Goal: Task Accomplishment & Management: Manage account settings

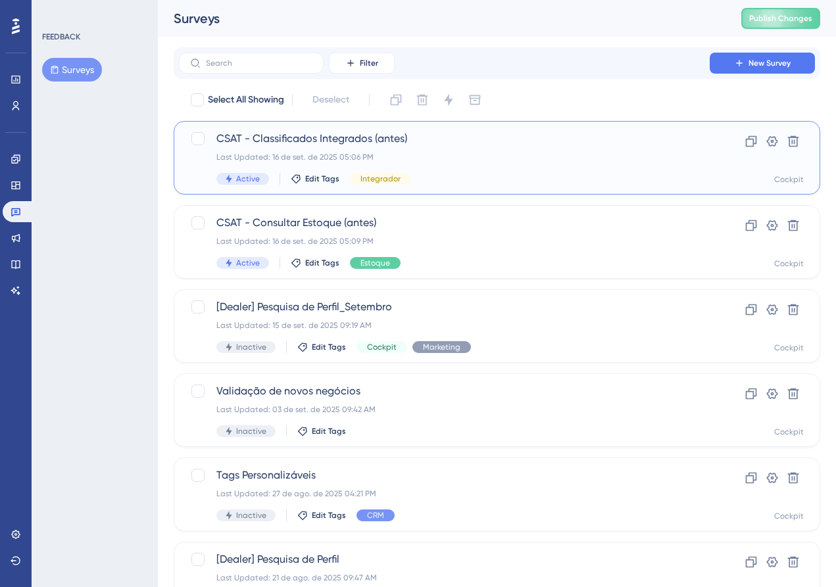
click at [430, 137] on span "CSAT - Classificados Integrados (antes)" at bounding box center [444, 139] width 456 height 16
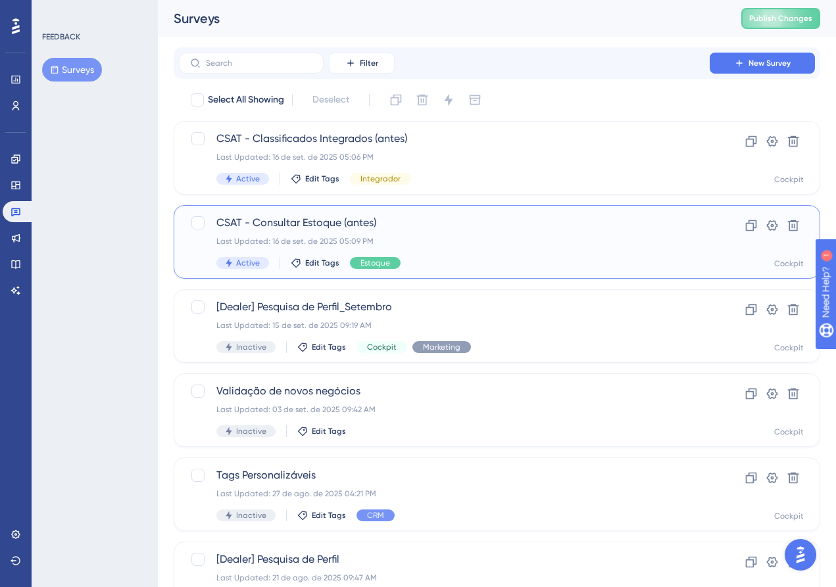
click at [309, 240] on div "Last Updated: 16 de set. de 2025 05:09 PM" at bounding box center [444, 241] width 456 height 11
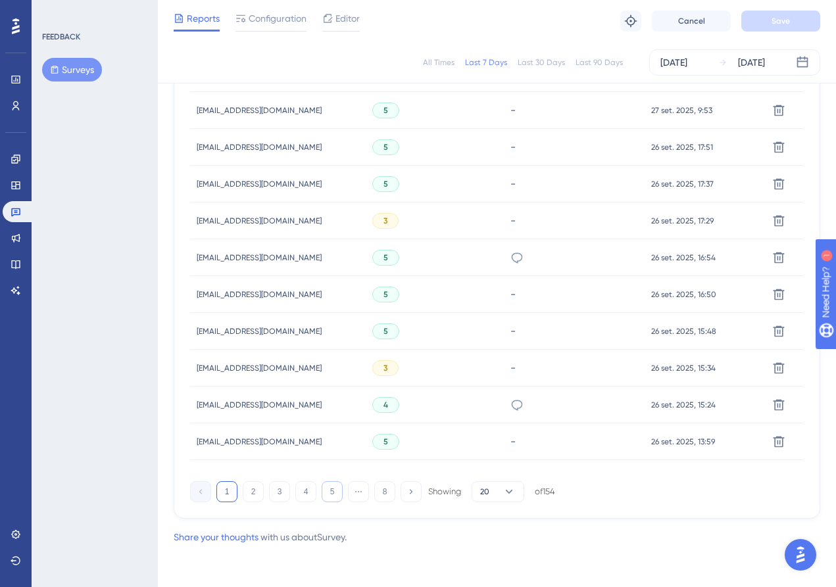
scroll to position [808, 0]
click at [380, 495] on button "8" at bounding box center [384, 491] width 21 height 21
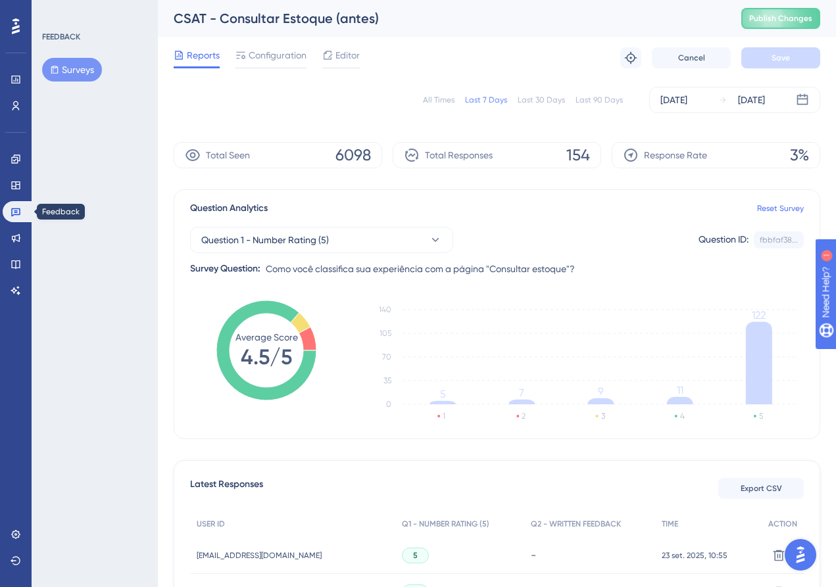
scroll to position [0, 0]
click at [16, 218] on link at bounding box center [19, 211] width 32 height 21
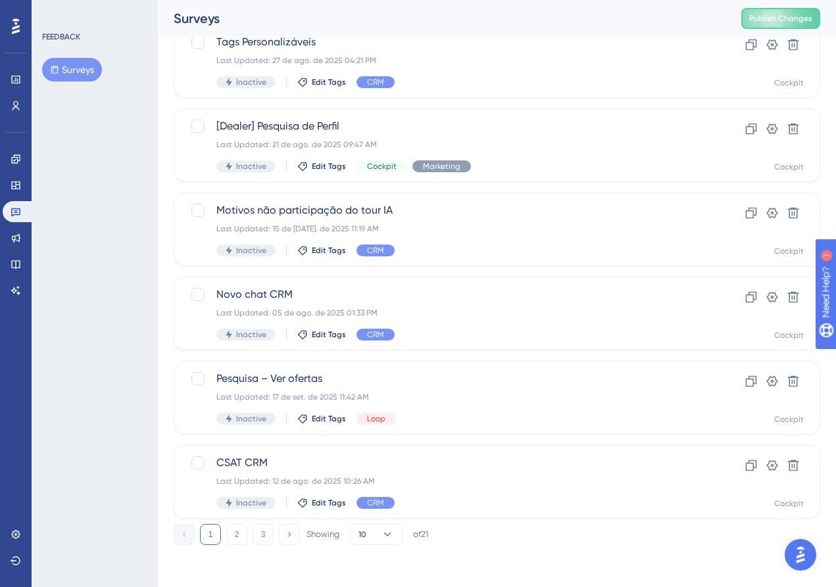
scroll to position [433, 0]
click at [319, 463] on span "CSAT CRM" at bounding box center [444, 463] width 456 height 16
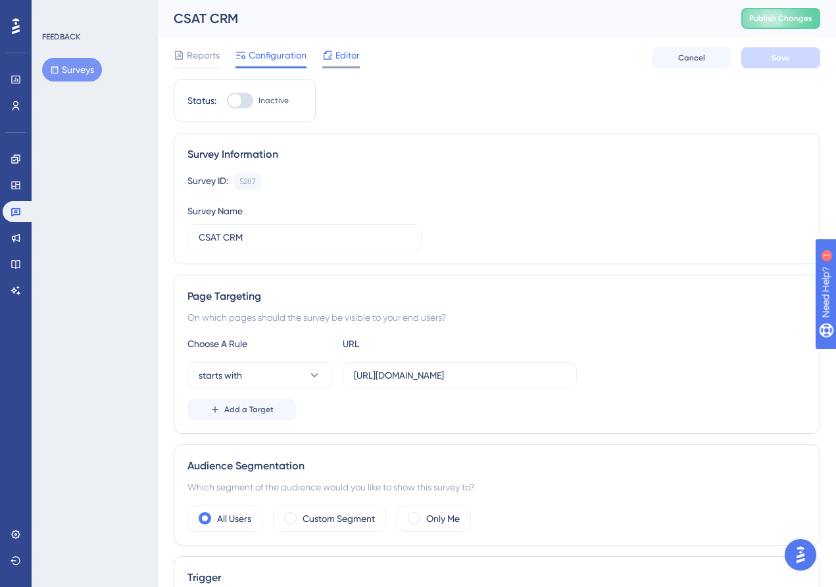
click at [340, 58] on span "Editor" at bounding box center [347, 55] width 24 height 16
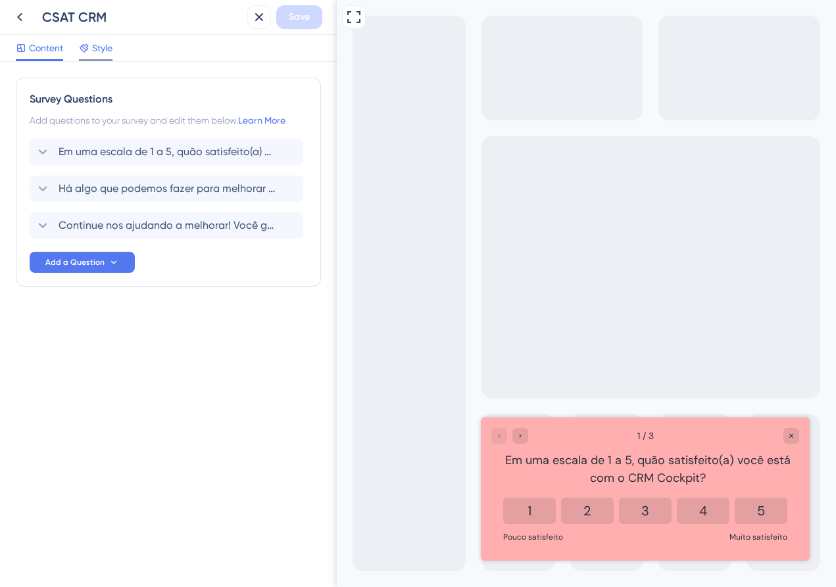
click at [99, 45] on span "Style" at bounding box center [102, 48] width 20 height 16
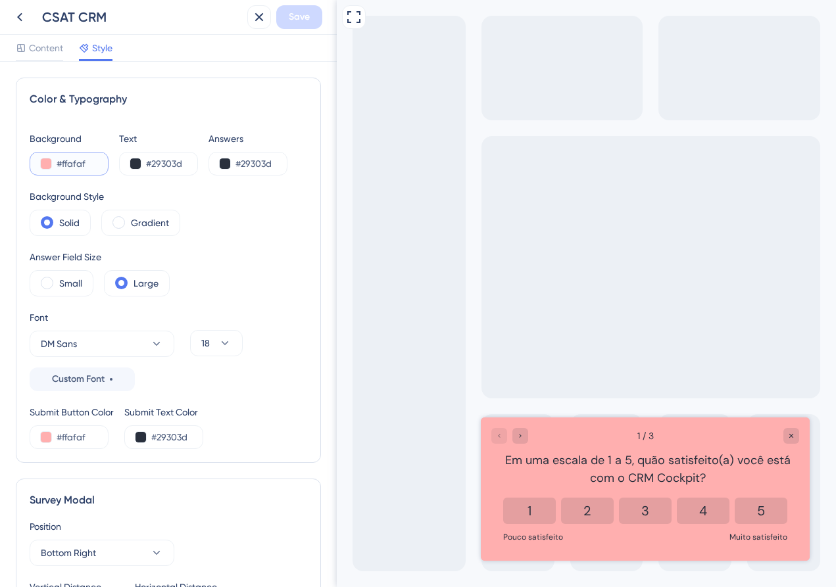
click at [64, 165] on input "#ffafaf" at bounding box center [84, 164] width 54 height 16
click at [51, 165] on div "#ffafaf" at bounding box center [69, 164] width 79 height 24
click at [45, 164] on button at bounding box center [46, 164] width 11 height 11
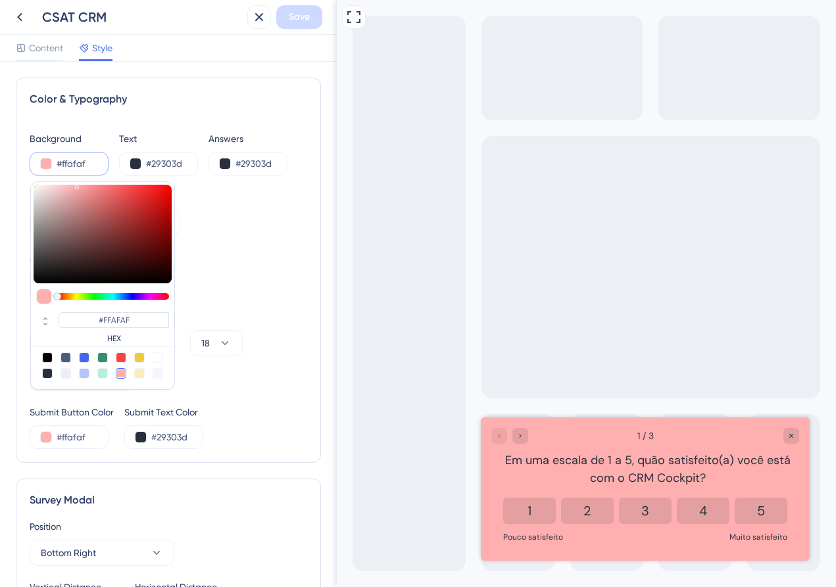
click at [160, 358] on div at bounding box center [158, 358] width 11 height 11
type input "#ffffff"
type input "#FFFFFF"
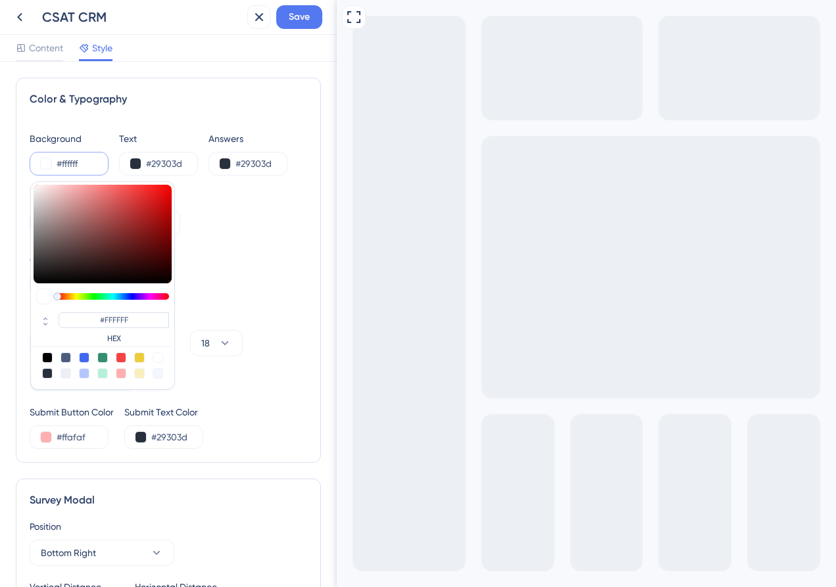
click at [230, 286] on div "Answer Field Size Small Large" at bounding box center [169, 272] width 278 height 47
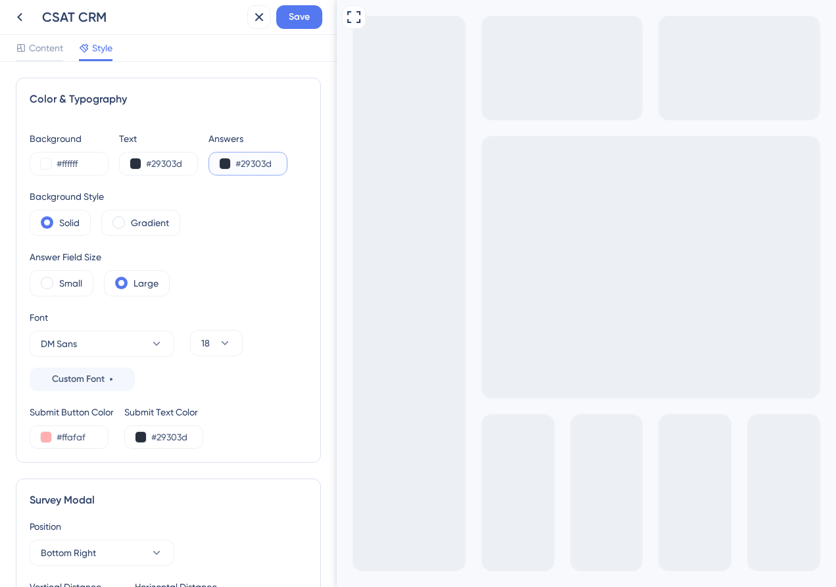
click at [259, 168] on input "#29303d" at bounding box center [262, 164] width 54 height 16
click at [219, 164] on div "#29303d" at bounding box center [247, 164] width 79 height 24
click at [224, 165] on button at bounding box center [225, 164] width 11 height 11
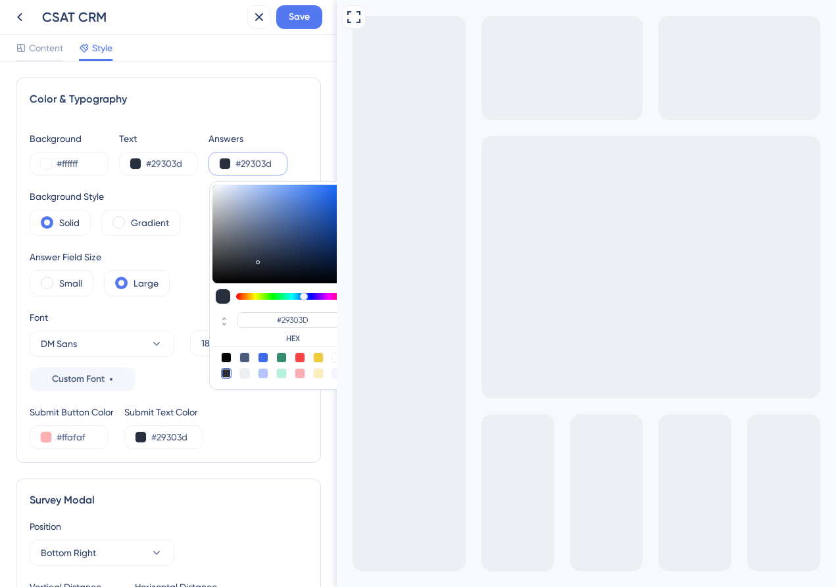
click at [304, 375] on div at bounding box center [300, 373] width 11 height 11
type input "#ffafaf"
type input "#FFAFAF"
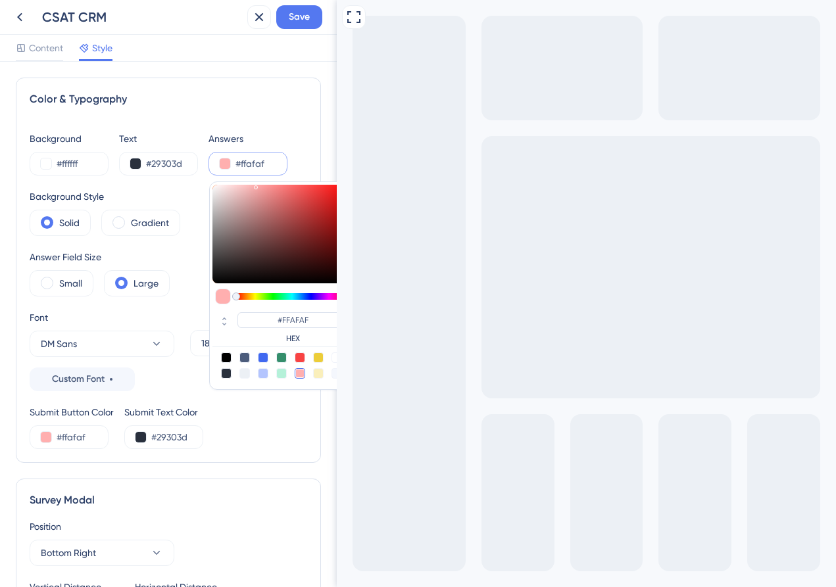
click at [300, 356] on div at bounding box center [300, 358] width 11 height 11
type input "#f84343"
type input "#F84343"
click at [303, 398] on div "Background #ffffff Text #29303d Answers #f84343 #F84343 HEX Background Style So…" at bounding box center [169, 290] width 278 height 318
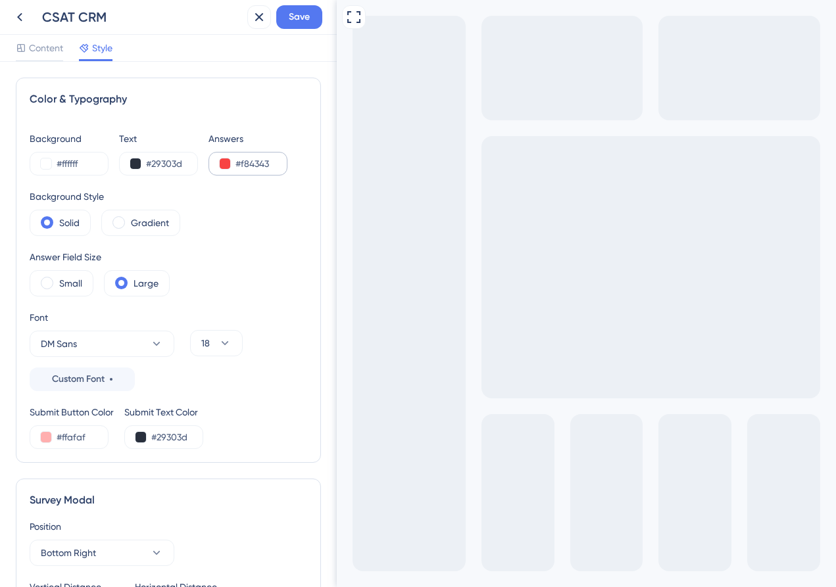
click at [221, 162] on button at bounding box center [225, 164] width 11 height 11
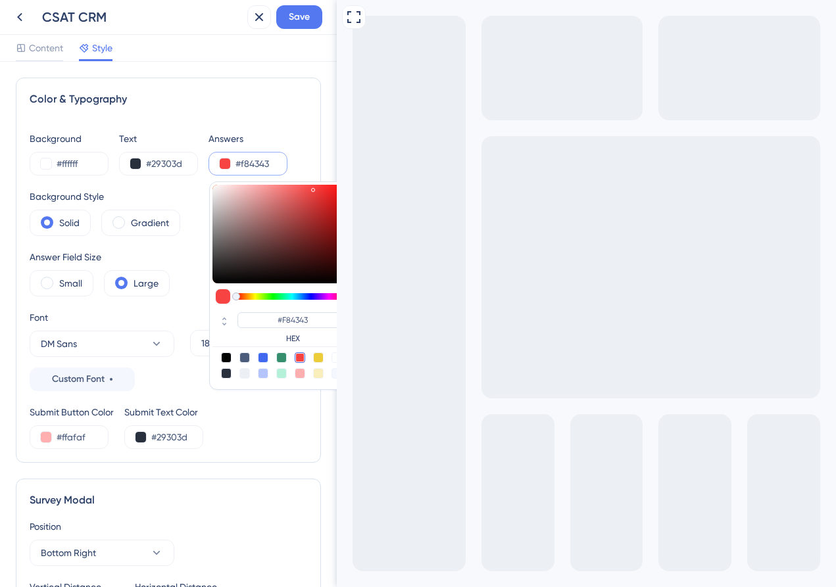
click at [229, 358] on div at bounding box center [226, 358] width 11 height 11
type input "#000000"
click at [225, 374] on div at bounding box center [226, 373] width 11 height 11
type input "#29303d"
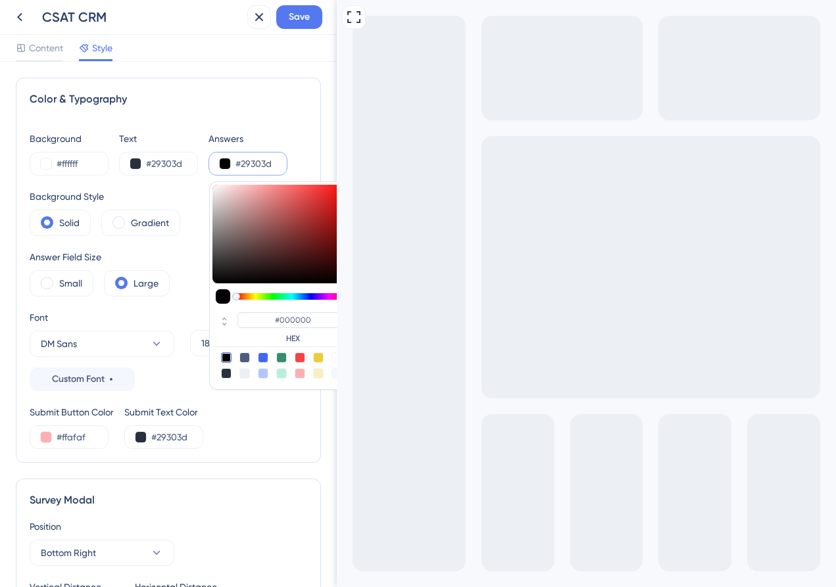
type input "#29303D"
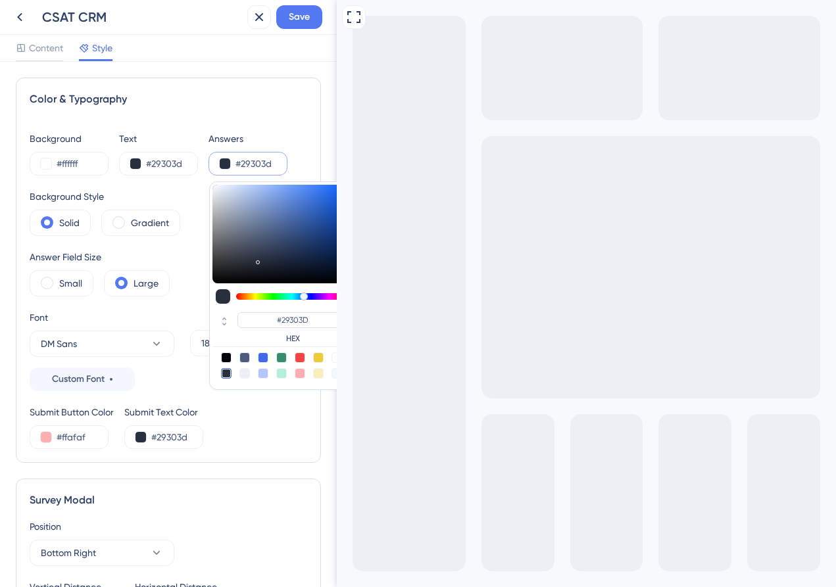
click at [223, 358] on div at bounding box center [226, 358] width 11 height 11
type input "#000000"
click at [176, 284] on div "Answer Field Size Small Large" at bounding box center [169, 272] width 278 height 47
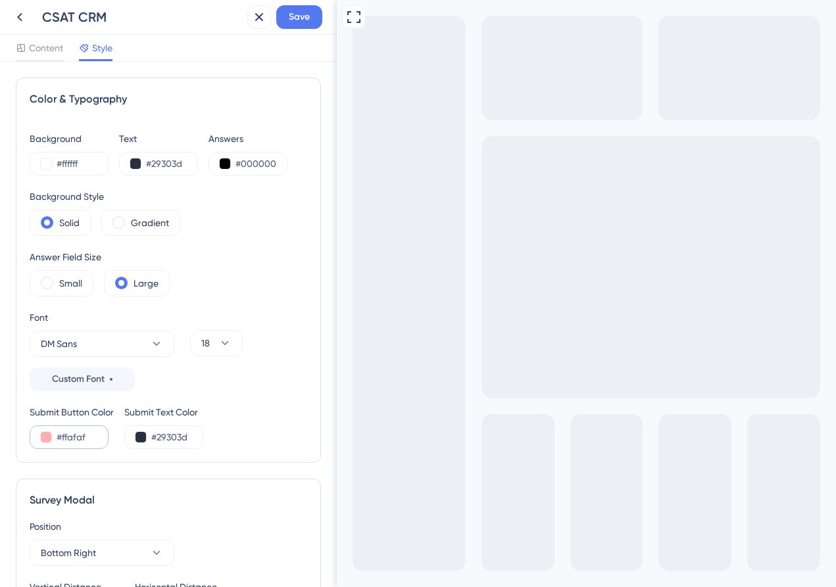
click at [43, 437] on button at bounding box center [46, 437] width 11 height 11
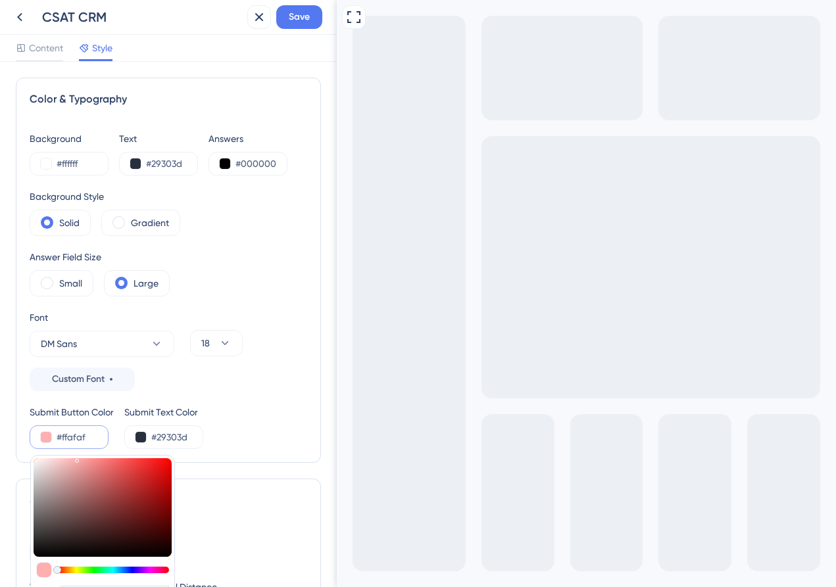
click at [242, 420] on div "Submit Button Color #ffafaf #FFAFAF HEX Submit Text Color #29303d" at bounding box center [169, 426] width 278 height 45
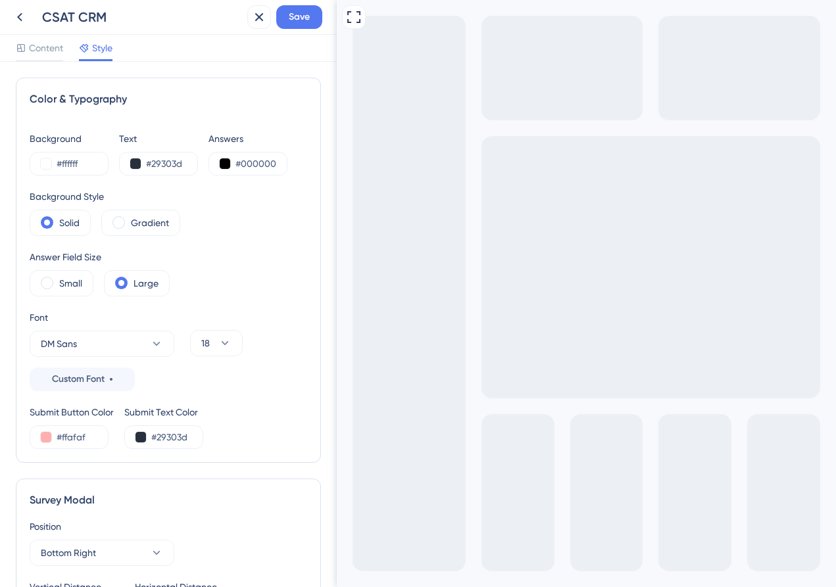
scroll to position [215, 0]
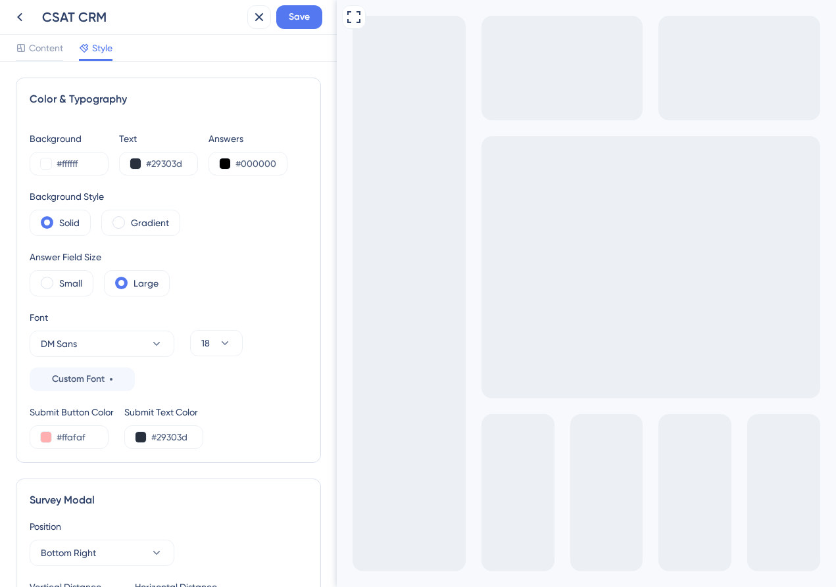
scroll to position [0, 0]
click at [43, 49] on span "Content" at bounding box center [46, 48] width 34 height 16
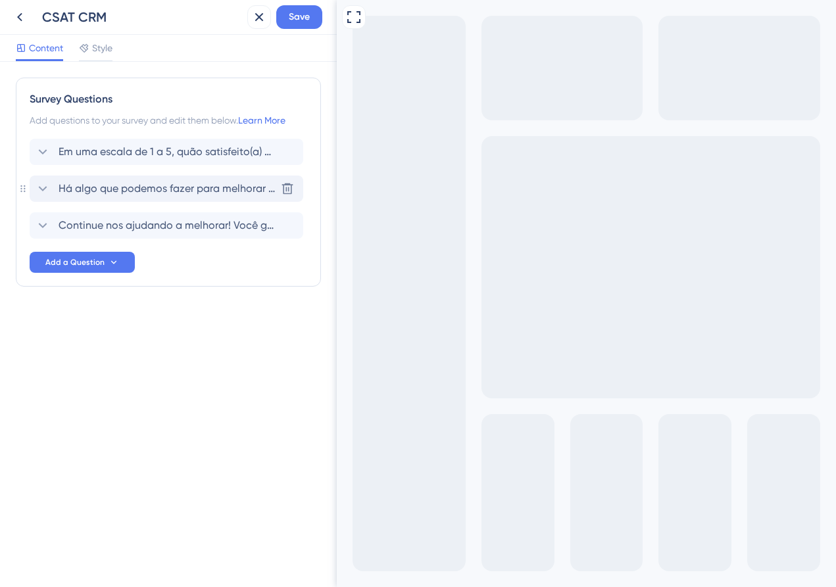
click at [54, 186] on div "Há algo que podemos fazer para melhorar sua experiência?" at bounding box center [155, 189] width 241 height 16
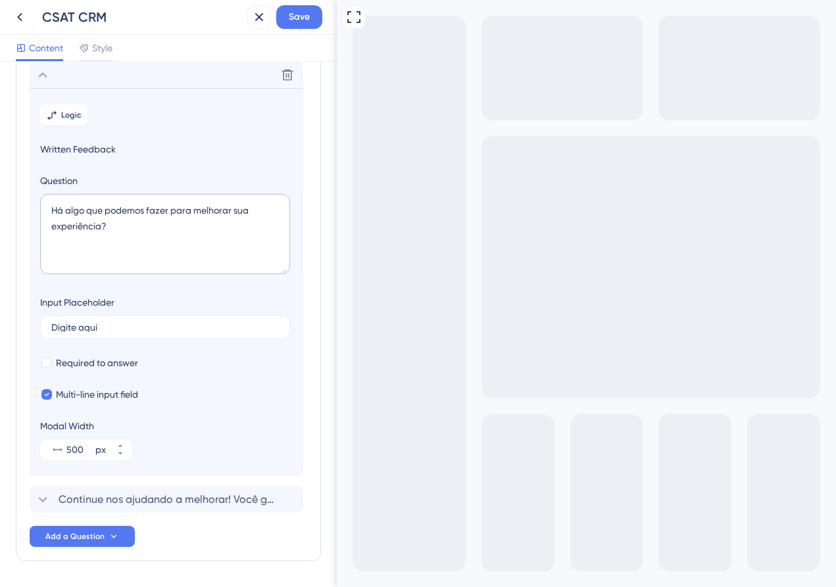
scroll to position [114, 0]
click at [39, 74] on icon at bounding box center [43, 75] width 16 height 16
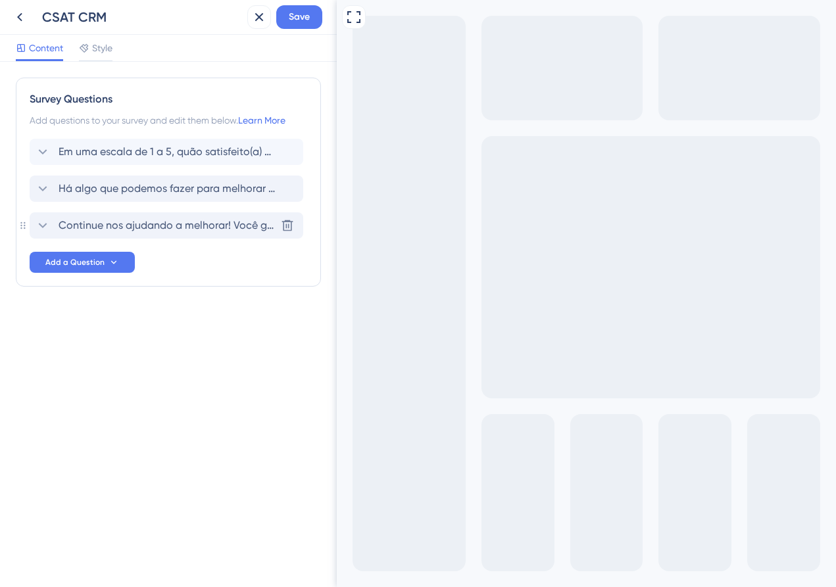
click at [43, 223] on icon at bounding box center [43, 226] width 16 height 16
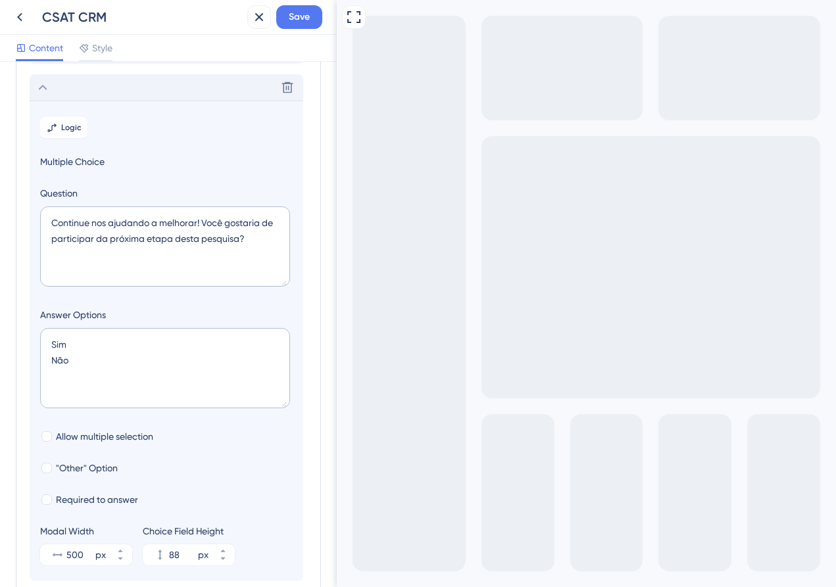
scroll to position [151, 0]
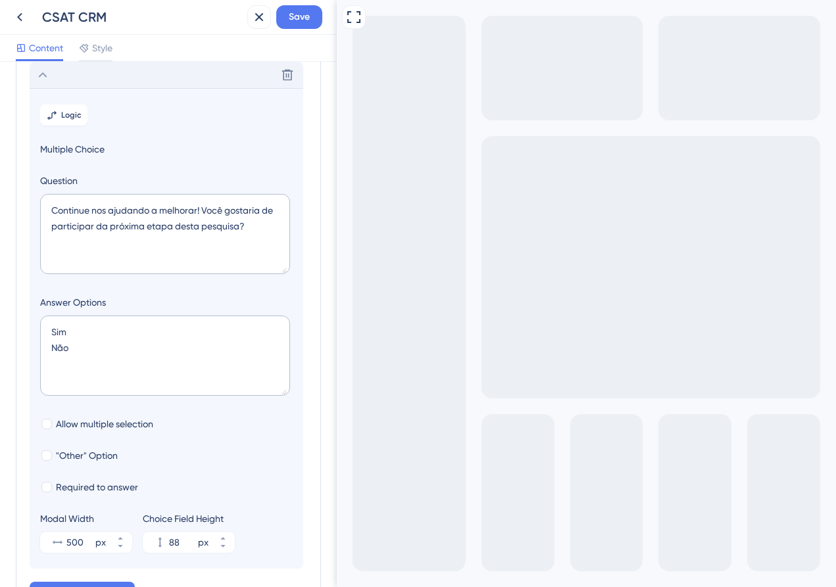
click at [45, 76] on icon at bounding box center [43, 75] width 16 height 16
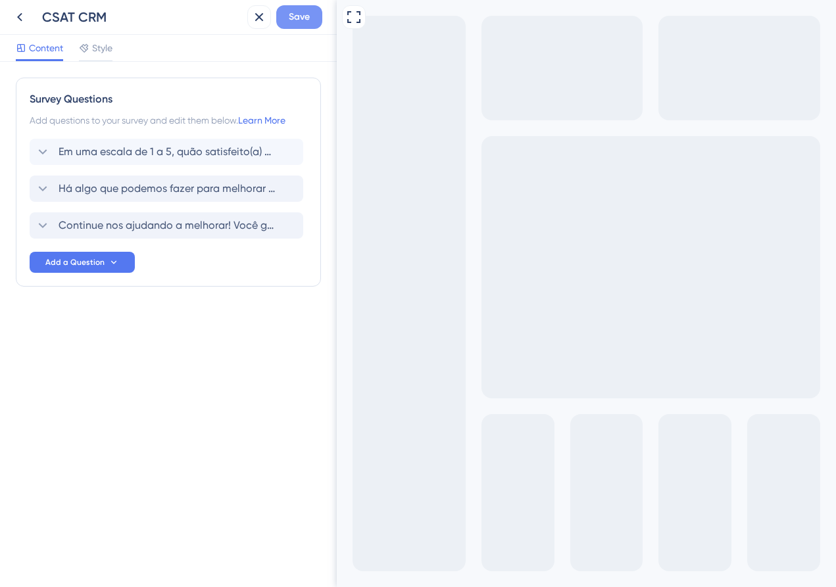
click at [302, 20] on span "Save" at bounding box center [299, 17] width 21 height 16
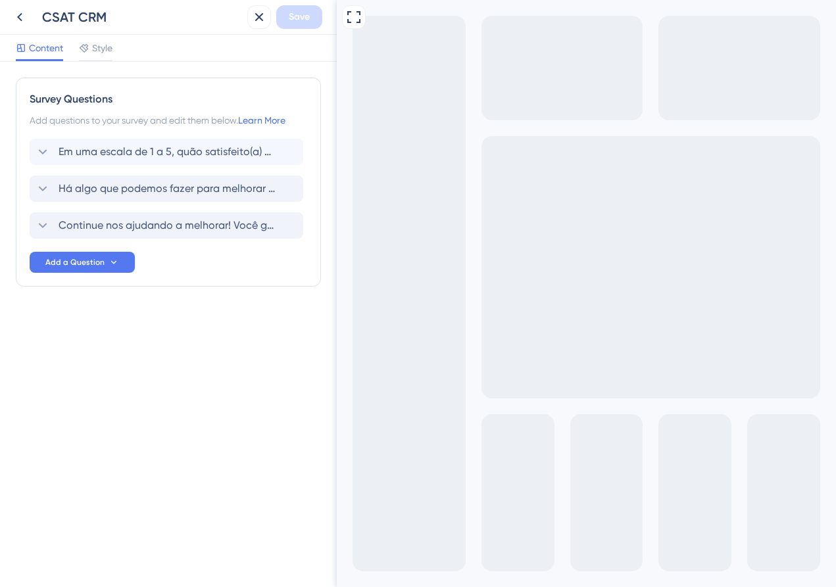
click at [97, 52] on span "Style" at bounding box center [102, 48] width 20 height 16
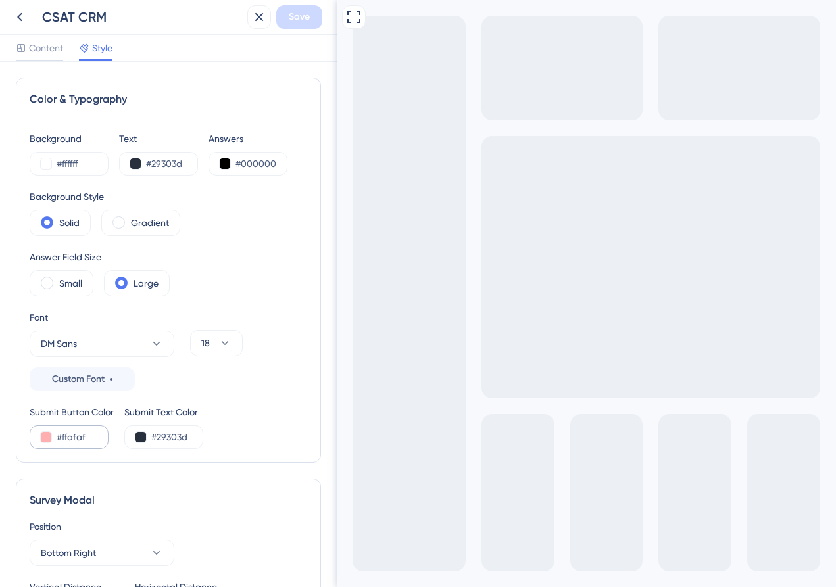
click at [45, 439] on button at bounding box center [46, 437] width 11 height 11
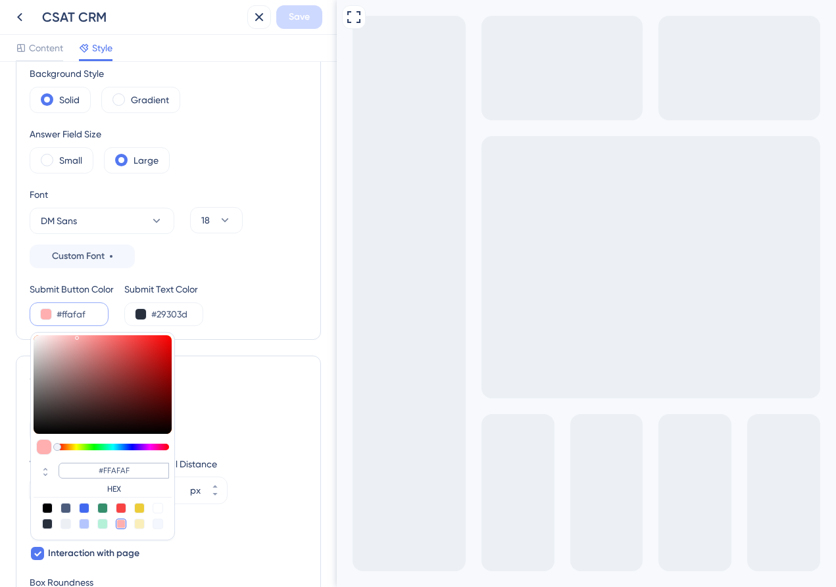
scroll to position [233, 0]
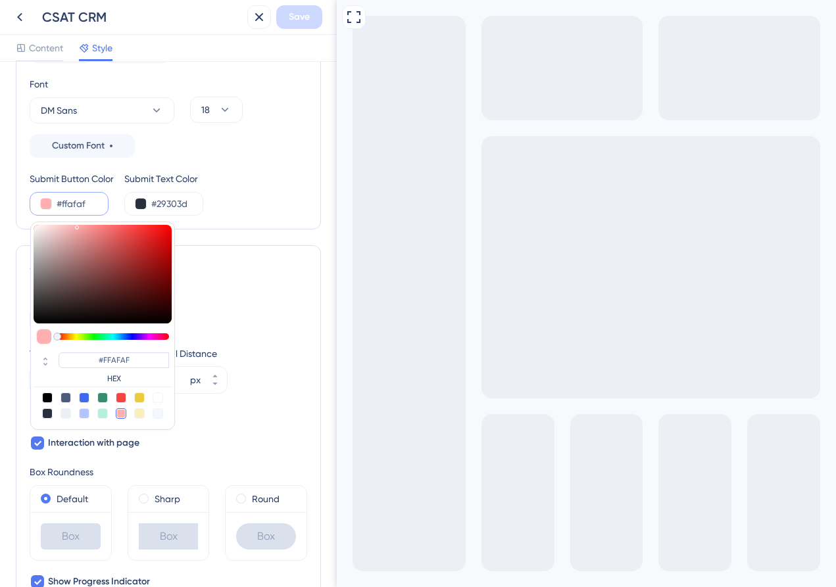
click at [47, 410] on div at bounding box center [47, 413] width 11 height 11
type input "#29303d"
type input "#29303D"
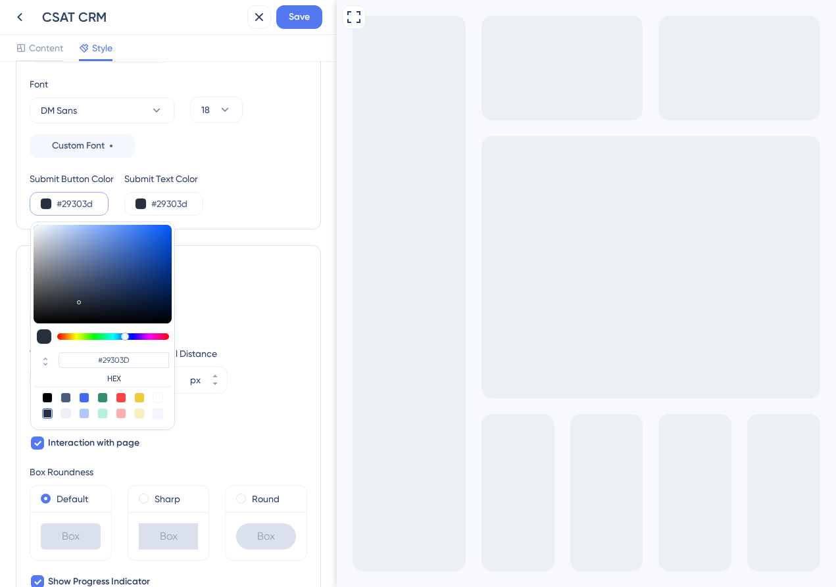
click at [66, 410] on div at bounding box center [66, 413] width 11 height 11
type input "#ecf0f5"
type input "#ECF0F5"
click at [275, 243] on div "Color & Typography Background #ffffff Text #29303d Answers #000000 Background S…" at bounding box center [168, 429] width 305 height 1171
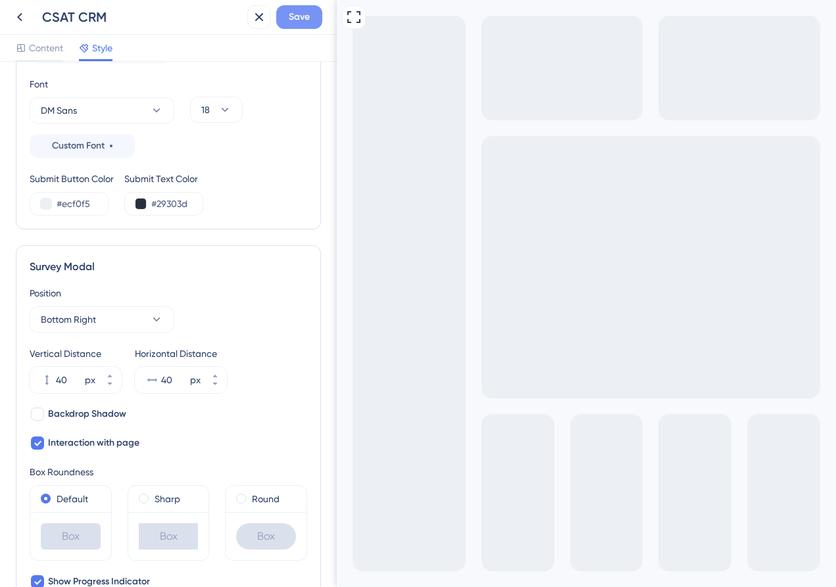
click at [305, 12] on span "Save" at bounding box center [299, 17] width 21 height 16
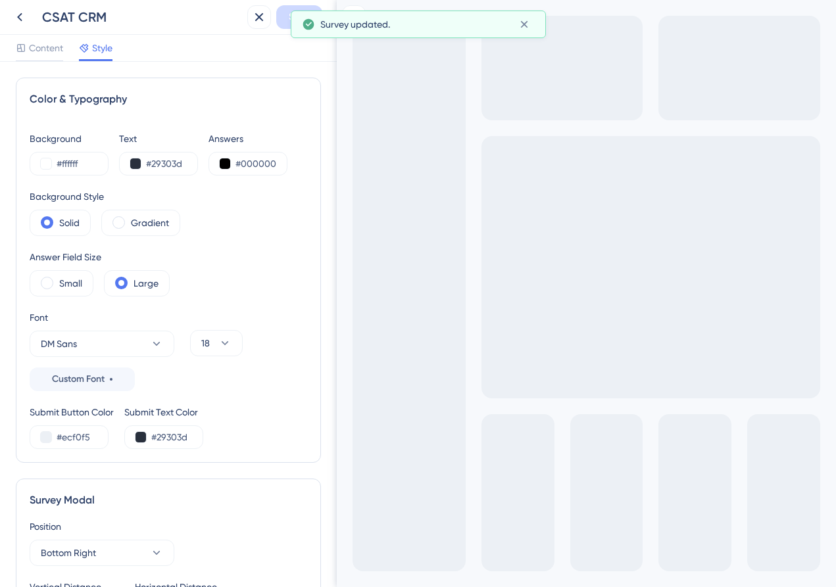
scroll to position [0, 0]
click at [36, 39] on div "Content Style" at bounding box center [168, 48] width 337 height 27
click at [36, 46] on span "Content" at bounding box center [46, 48] width 34 height 16
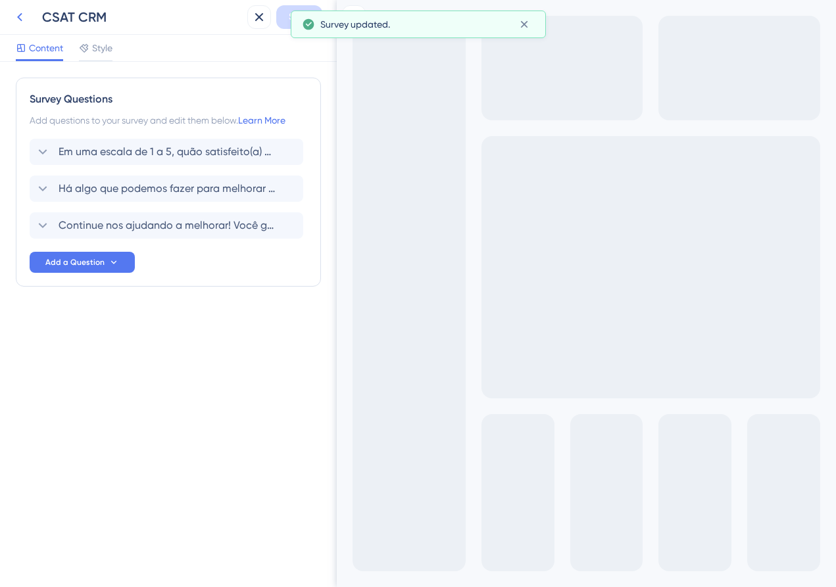
click at [18, 16] on icon at bounding box center [20, 17] width 16 height 16
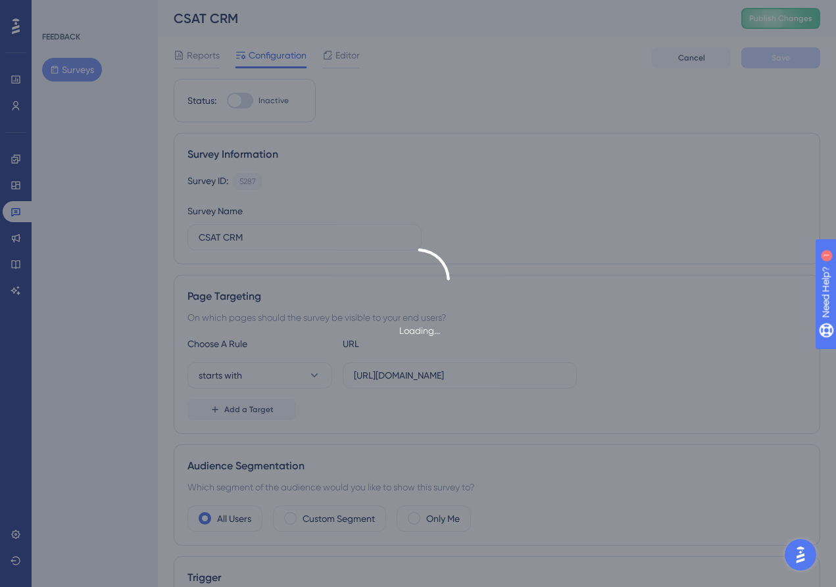
click at [346, 224] on div "Loading..." at bounding box center [418, 293] width 836 height 587
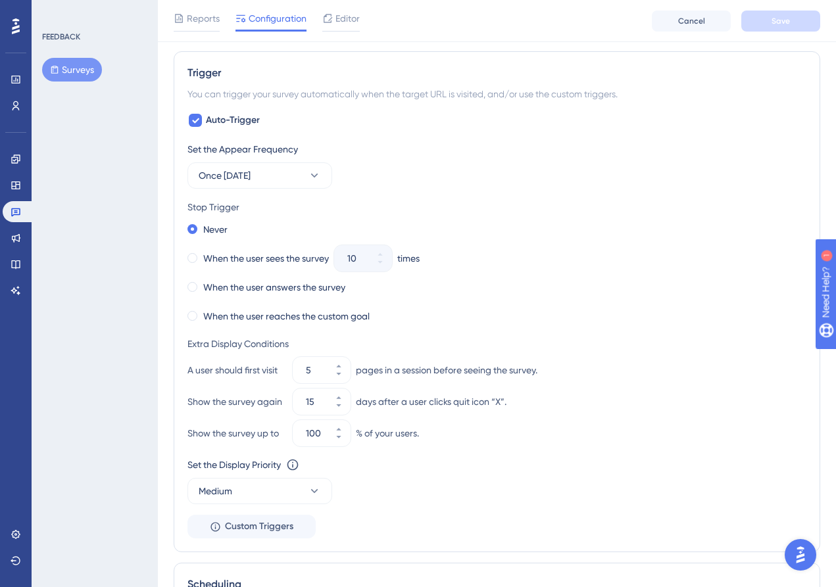
scroll to position [516, 0]
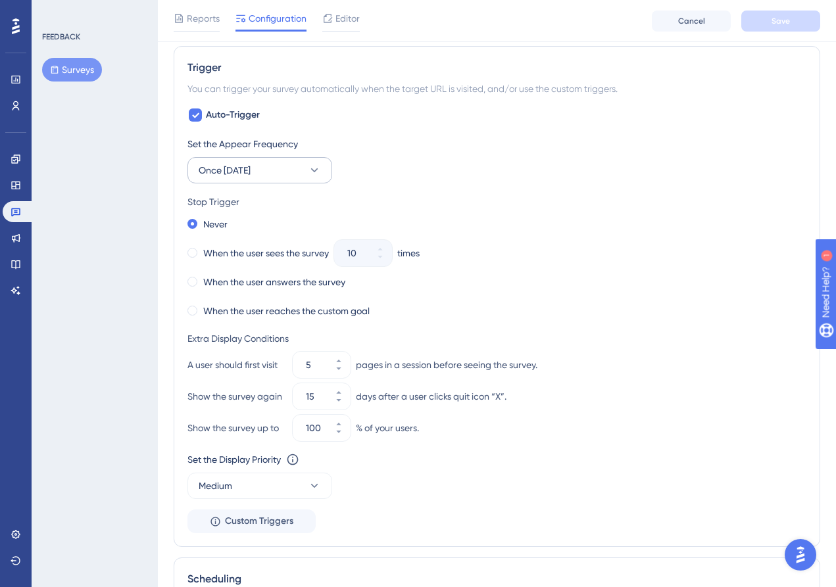
click at [305, 174] on button "Once [DATE]" at bounding box center [259, 170] width 145 height 26
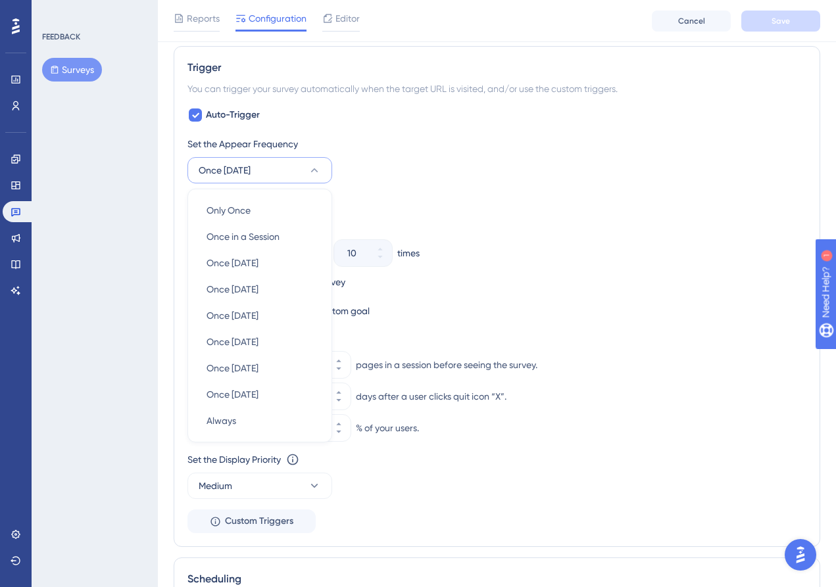
scroll to position [537, 0]
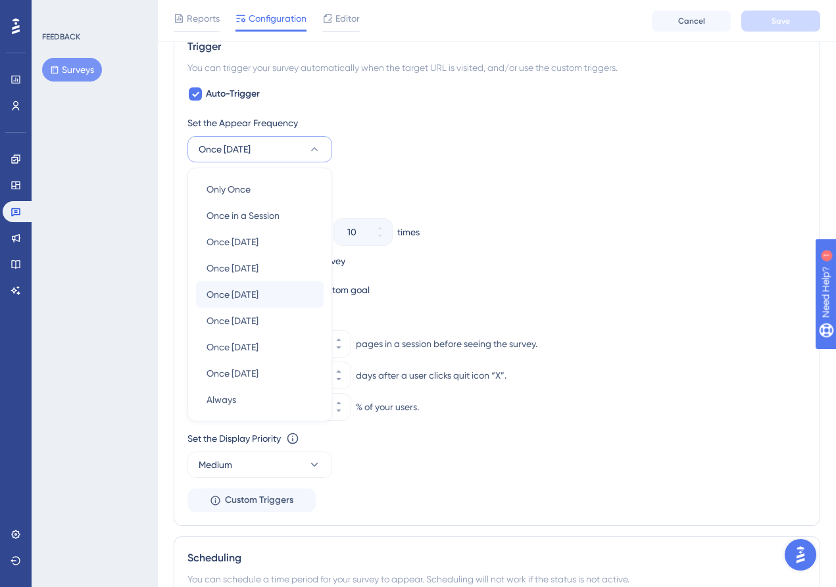
click at [258, 300] on span "Once [DATE]" at bounding box center [233, 295] width 52 height 16
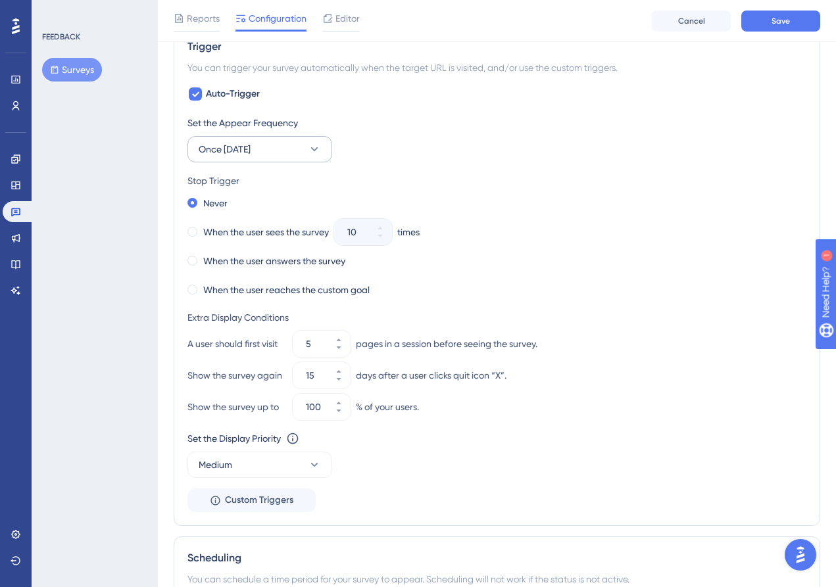
click at [314, 151] on icon at bounding box center [314, 149] width 13 height 13
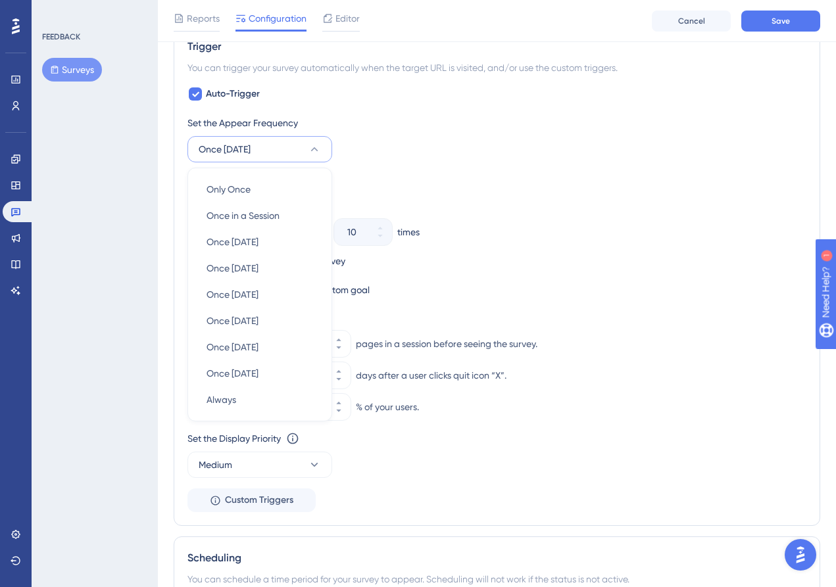
scroll to position [528, 0]
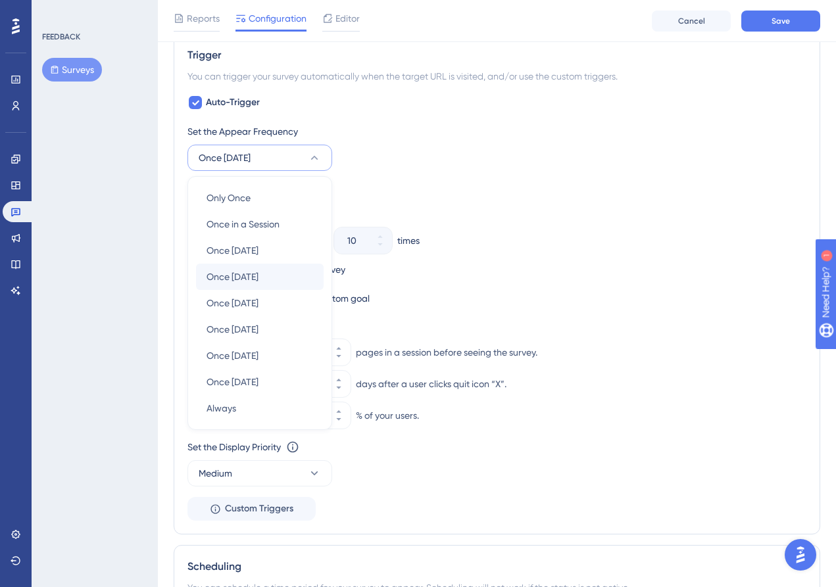
click at [280, 275] on div "Once [DATE] Once [DATE]" at bounding box center [260, 277] width 107 height 26
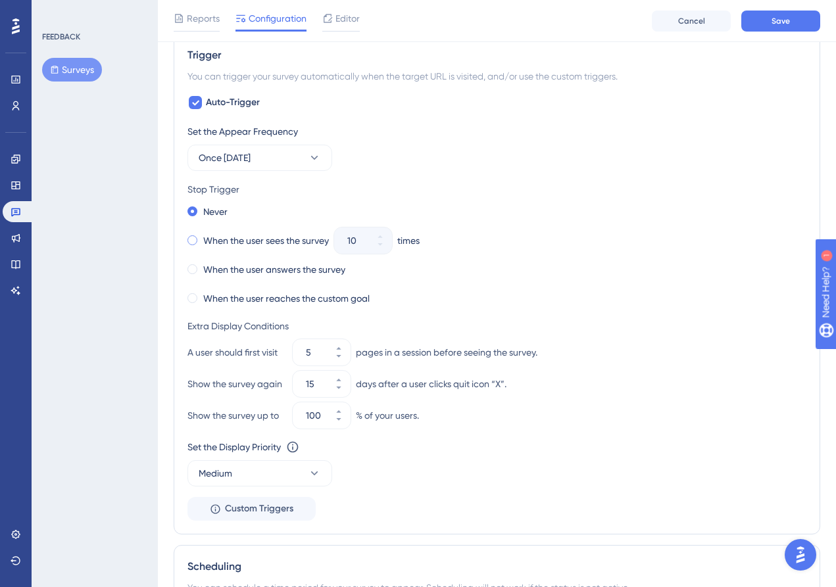
click at [219, 241] on label "When the user sees the survey" at bounding box center [266, 241] width 126 height 16
click at [337, 360] on button "5" at bounding box center [339, 359] width 24 height 13
click at [337, 360] on button "4" at bounding box center [339, 359] width 24 height 13
click at [337, 360] on button "3" at bounding box center [339, 359] width 24 height 13
click at [337, 360] on button "2" at bounding box center [339, 359] width 24 height 13
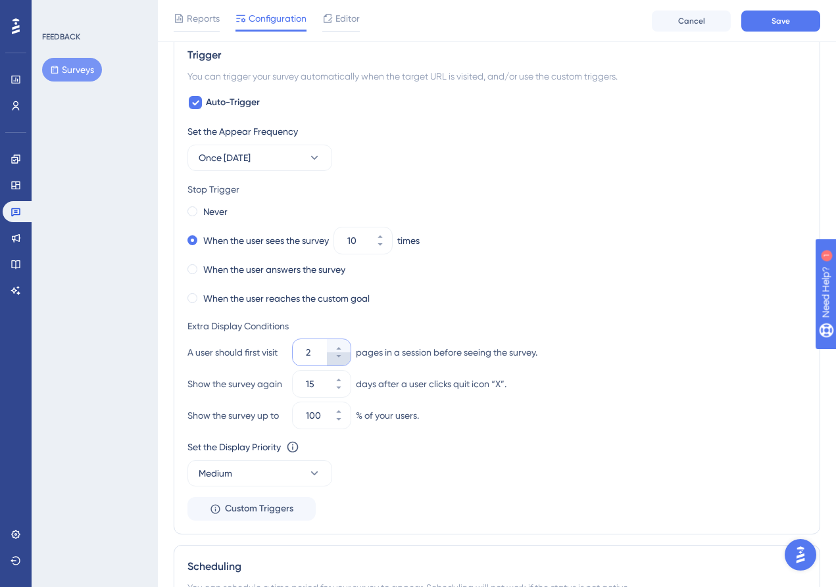
type input "1"
click at [398, 354] on div "pages in a session before seeing the survey." at bounding box center [447, 353] width 182 height 16
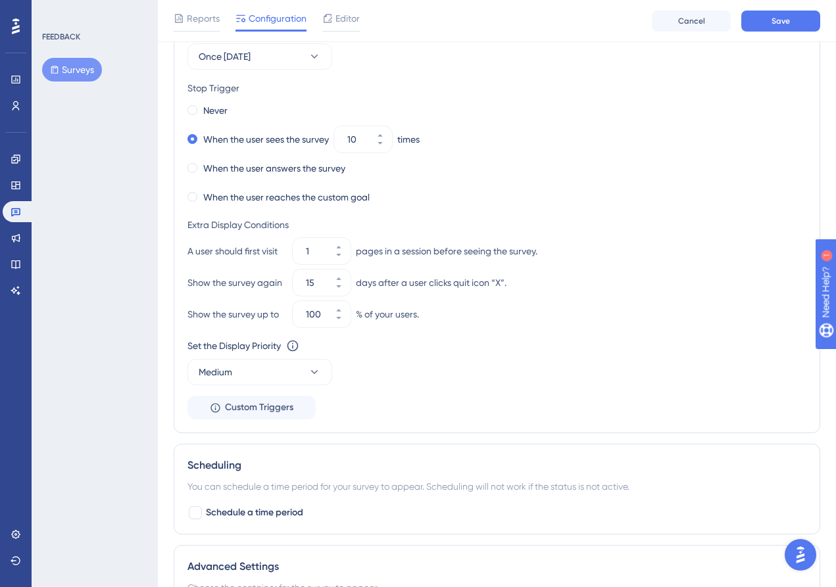
scroll to position [631, 0]
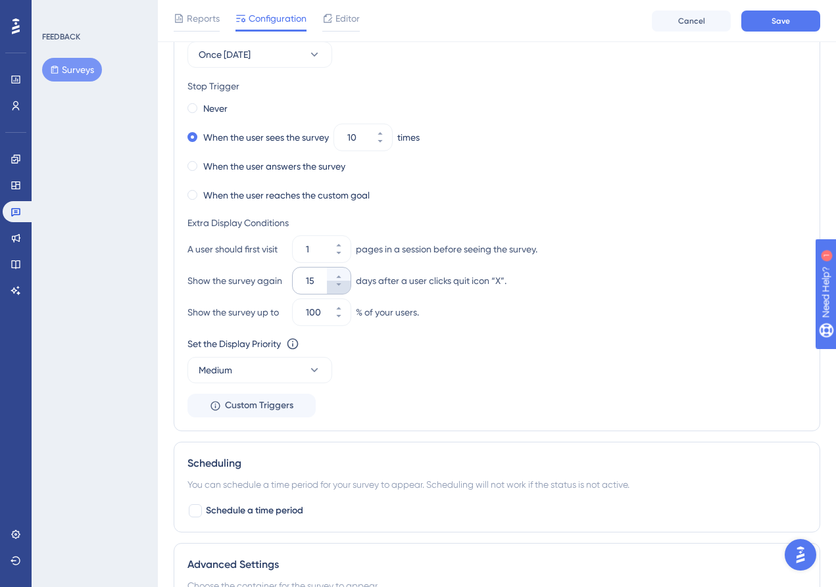
click at [342, 283] on icon at bounding box center [339, 285] width 8 height 8
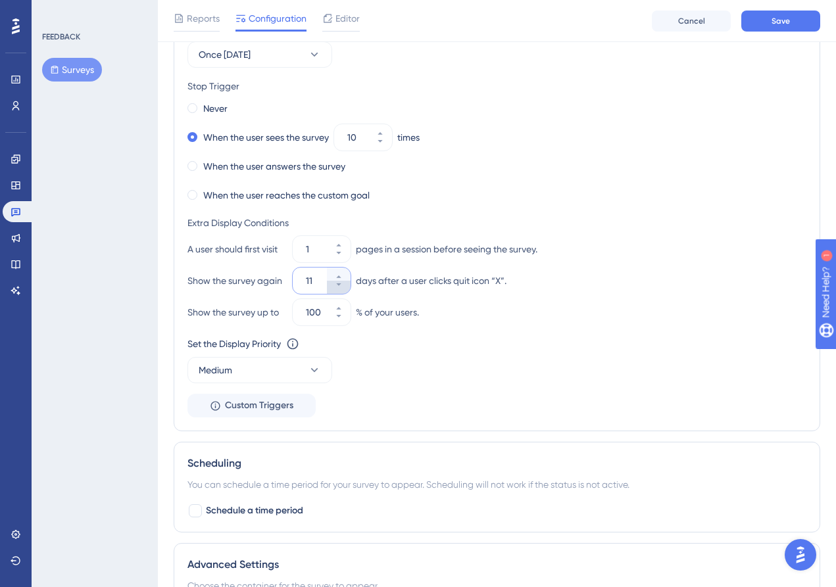
type input "10"
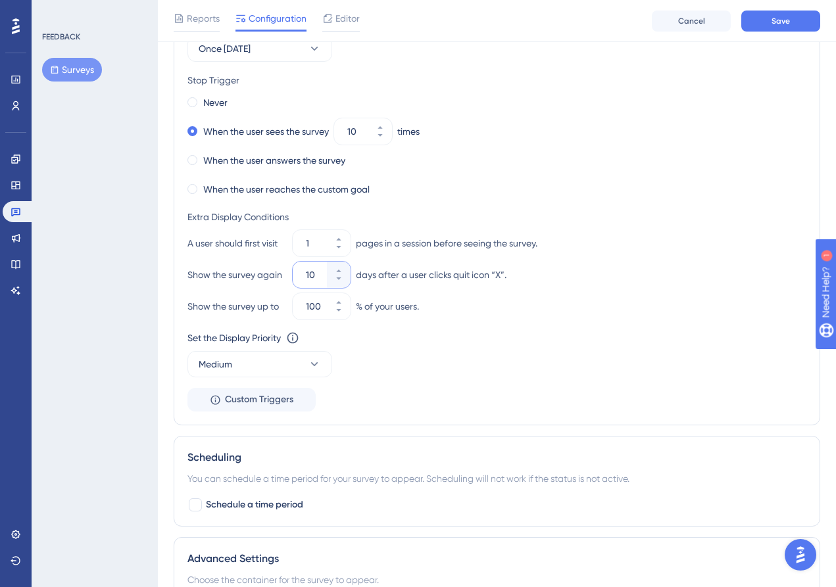
scroll to position [645, 0]
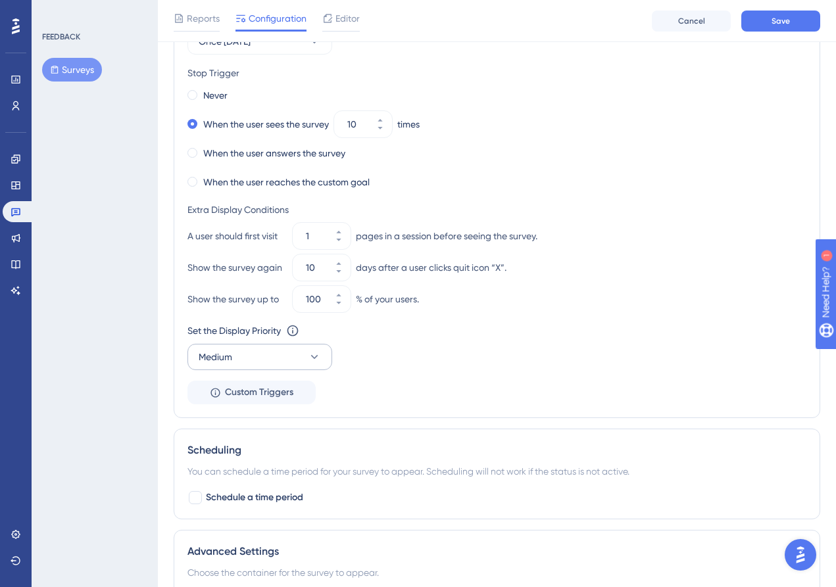
click at [305, 360] on button "Medium" at bounding box center [259, 357] width 145 height 26
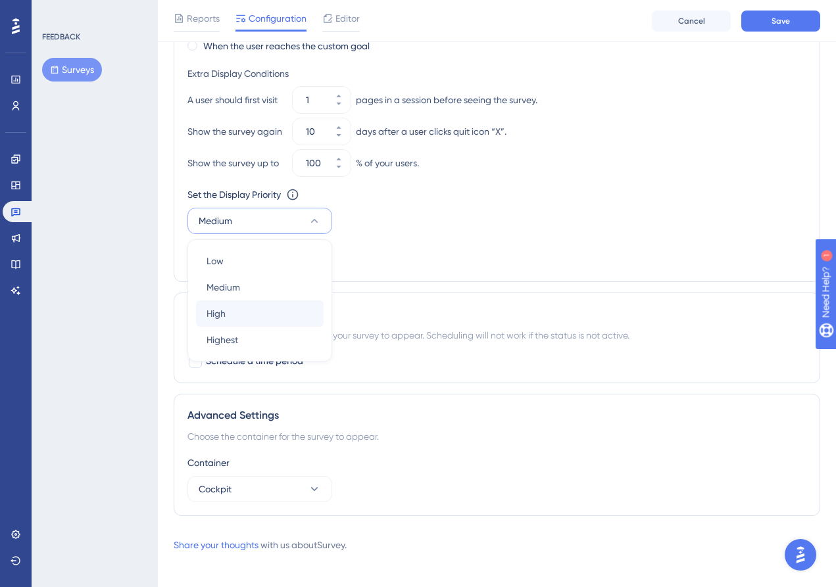
click at [257, 320] on div "High High" at bounding box center [260, 314] width 107 height 26
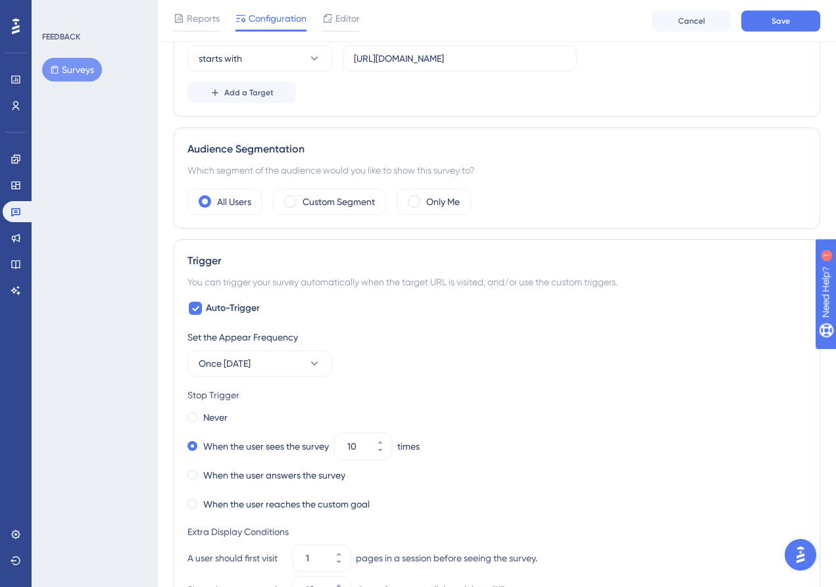
scroll to position [301, 0]
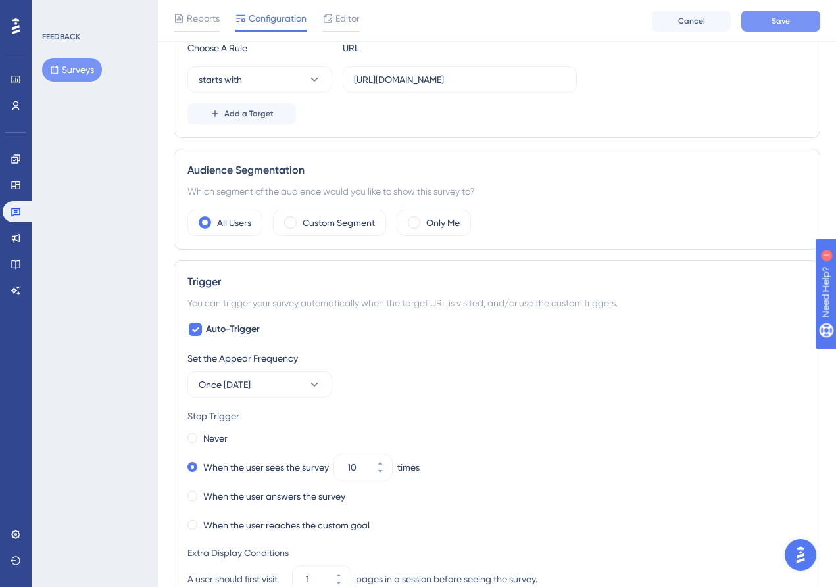
click at [777, 18] on span "Save" at bounding box center [781, 21] width 18 height 11
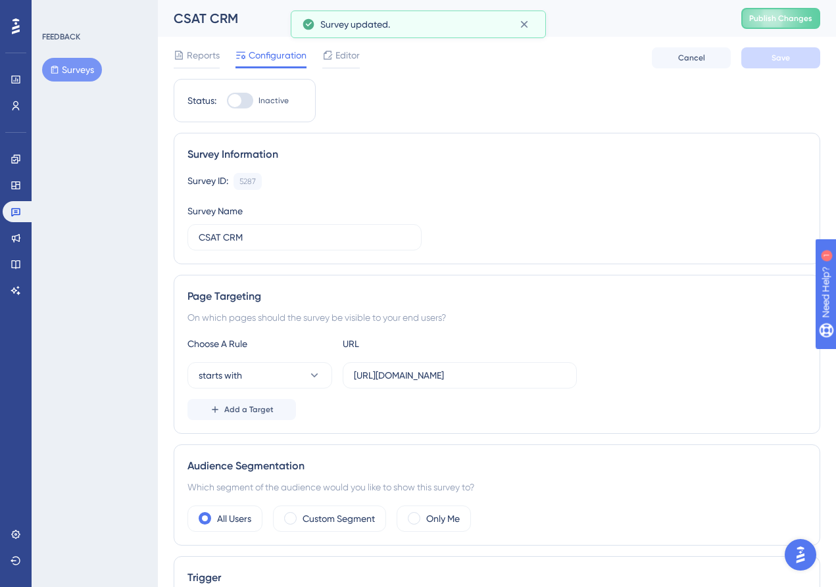
scroll to position [0, 0]
